Goal: Task Accomplishment & Management: Use online tool/utility

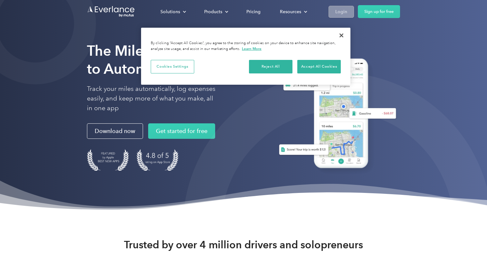
click at [354, 6] on link "Login" at bounding box center [341, 12] width 25 height 12
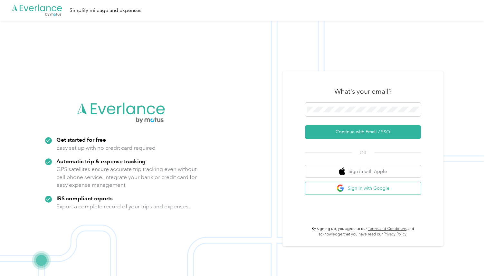
click at [333, 183] on button "Sign in with Google" at bounding box center [363, 188] width 116 height 13
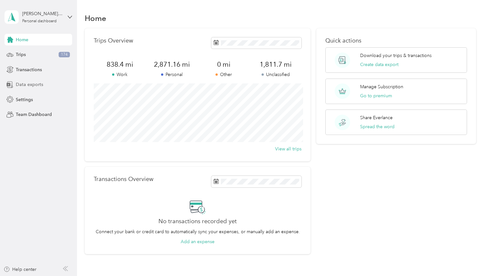
click at [18, 82] on span "Data exports" at bounding box center [29, 84] width 27 height 7
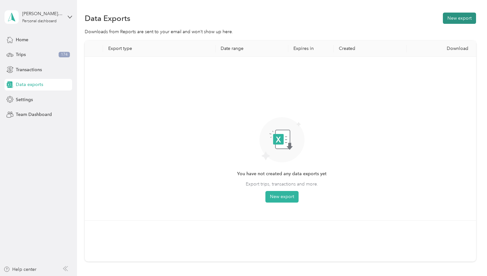
click at [461, 21] on button "New export" at bounding box center [459, 18] width 33 height 11
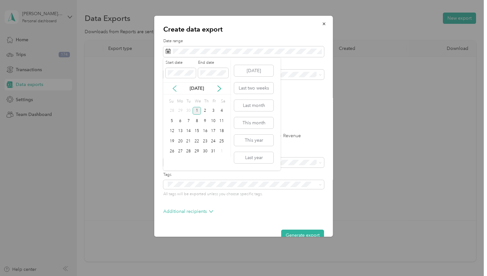
click at [175, 90] on icon at bounding box center [174, 89] width 3 height 6
click at [192, 110] on div "1" at bounding box center [188, 111] width 8 height 8
click at [221, 87] on icon at bounding box center [219, 88] width 6 height 6
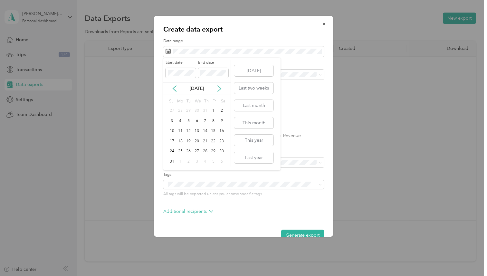
click at [221, 87] on icon at bounding box center [219, 88] width 6 height 6
click at [186, 153] on div "30" at bounding box center [188, 152] width 8 height 8
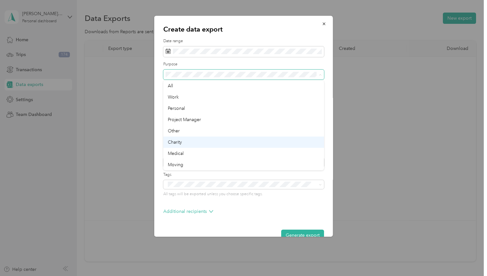
scroll to position [11, 0]
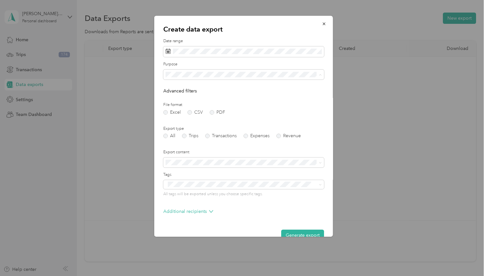
click at [327, 85] on div "Create data export Date range Purpose Advanced filters File format Excel CSV PD…" at bounding box center [243, 126] width 179 height 221
click at [190, 98] on div "Work" at bounding box center [244, 95] width 152 height 7
click at [208, 111] on div "Excel CSV PDF" at bounding box center [243, 112] width 161 height 5
click at [211, 111] on label "PDF" at bounding box center [217, 112] width 15 height 5
click at [187, 138] on label "Trips" at bounding box center [190, 136] width 16 height 5
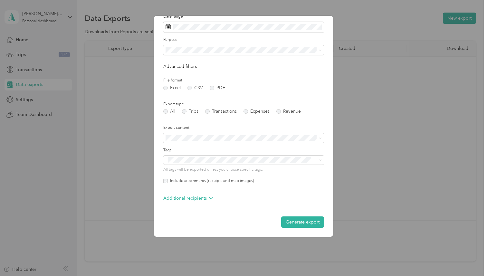
scroll to position [0, 0]
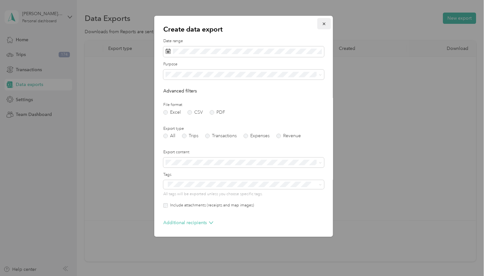
click at [324, 26] on icon "button" at bounding box center [324, 24] width 5 height 5
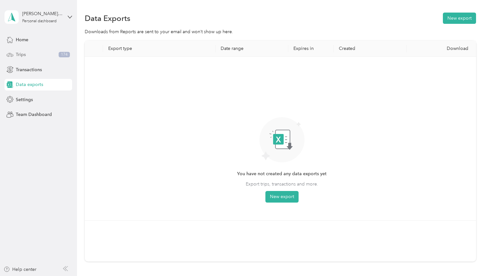
click at [36, 52] on div "Trips 174" at bounding box center [39, 55] width 68 height 12
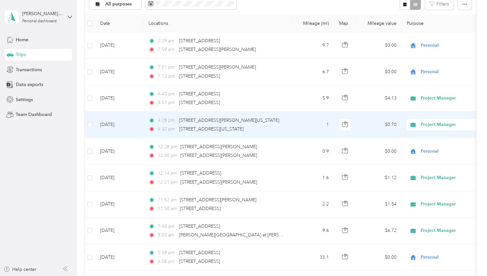
scroll to position [77, 0]
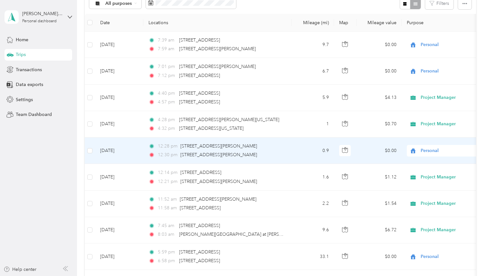
click at [425, 149] on span "Personal" at bounding box center [450, 150] width 59 height 7
click at [425, 161] on span "Work" at bounding box center [453, 163] width 60 height 7
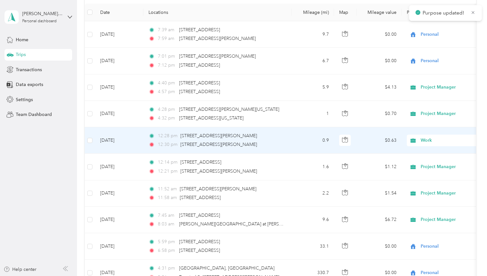
scroll to position [89, 0]
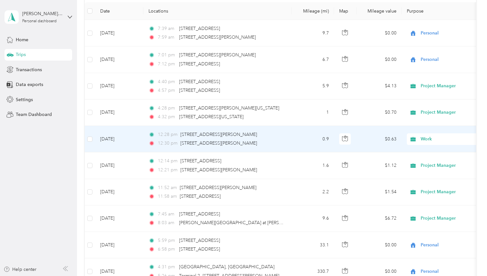
click at [434, 140] on span "Work" at bounding box center [450, 139] width 59 height 7
click at [438, 172] on span "Project Manager" at bounding box center [453, 171] width 60 height 7
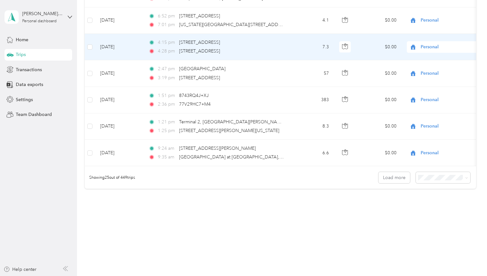
scroll to position [605, 0]
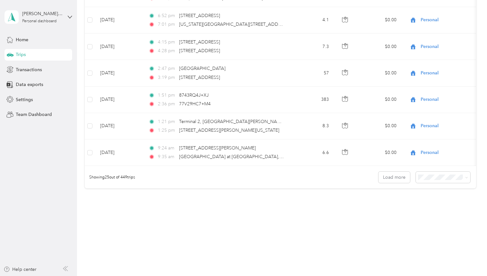
click at [433, 213] on div "100 per load" at bounding box center [447, 211] width 46 height 7
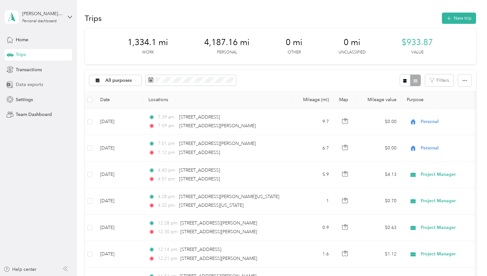
click at [41, 85] on span "Data exports" at bounding box center [29, 84] width 27 height 7
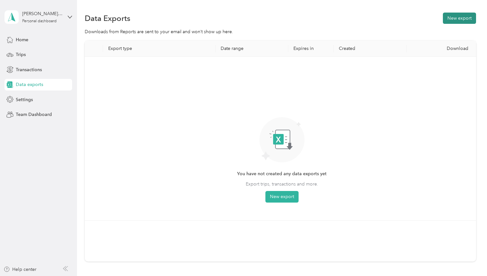
click at [455, 18] on button "New export" at bounding box center [459, 18] width 33 height 11
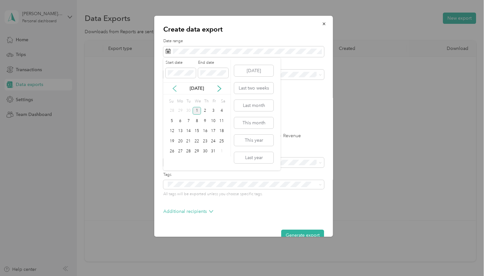
click at [176, 87] on icon at bounding box center [174, 88] width 6 height 6
click at [187, 112] on div "1" at bounding box center [188, 111] width 8 height 8
click at [220, 90] on icon at bounding box center [219, 88] width 6 height 6
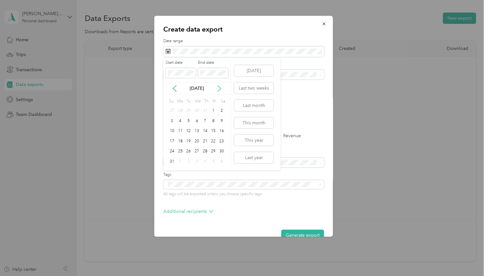
click at [220, 90] on icon at bounding box center [219, 88] width 6 height 6
click at [176, 89] on icon at bounding box center [174, 88] width 6 height 6
click at [189, 153] on div "30" at bounding box center [188, 152] width 8 height 8
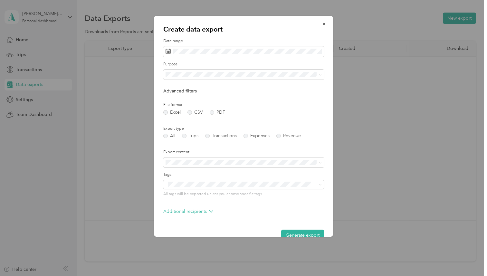
click at [212, 119] on div "Project Manager" at bounding box center [244, 119] width 152 height 7
click at [217, 112] on label "PDF" at bounding box center [217, 112] width 15 height 5
click at [187, 136] on label "Trips" at bounding box center [190, 136] width 16 height 5
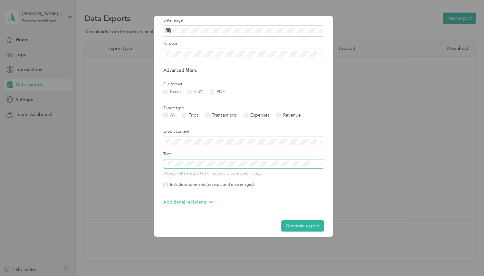
scroll to position [24, 0]
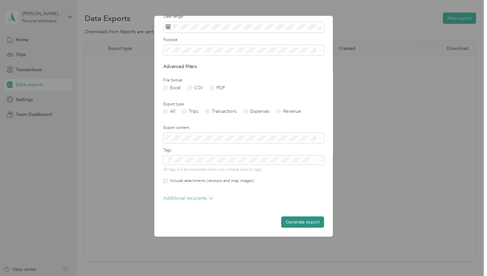
click at [297, 222] on button "Generate export" at bounding box center [302, 222] width 43 height 11
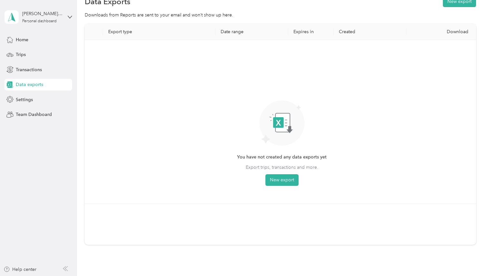
scroll to position [0, 0]
